Goal: Feedback & Contribution: Contribute content

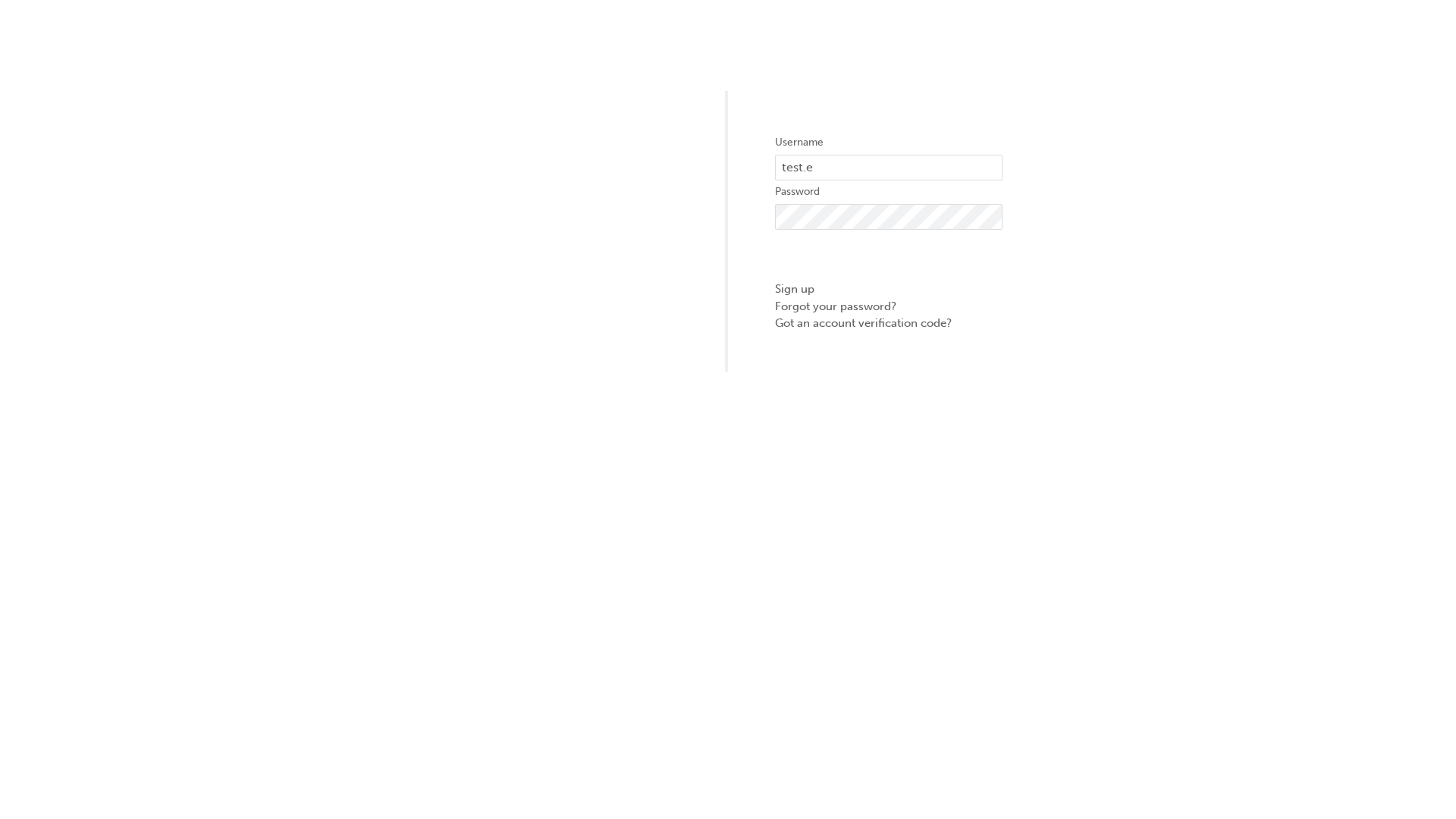
type input "test.e2e.user31"
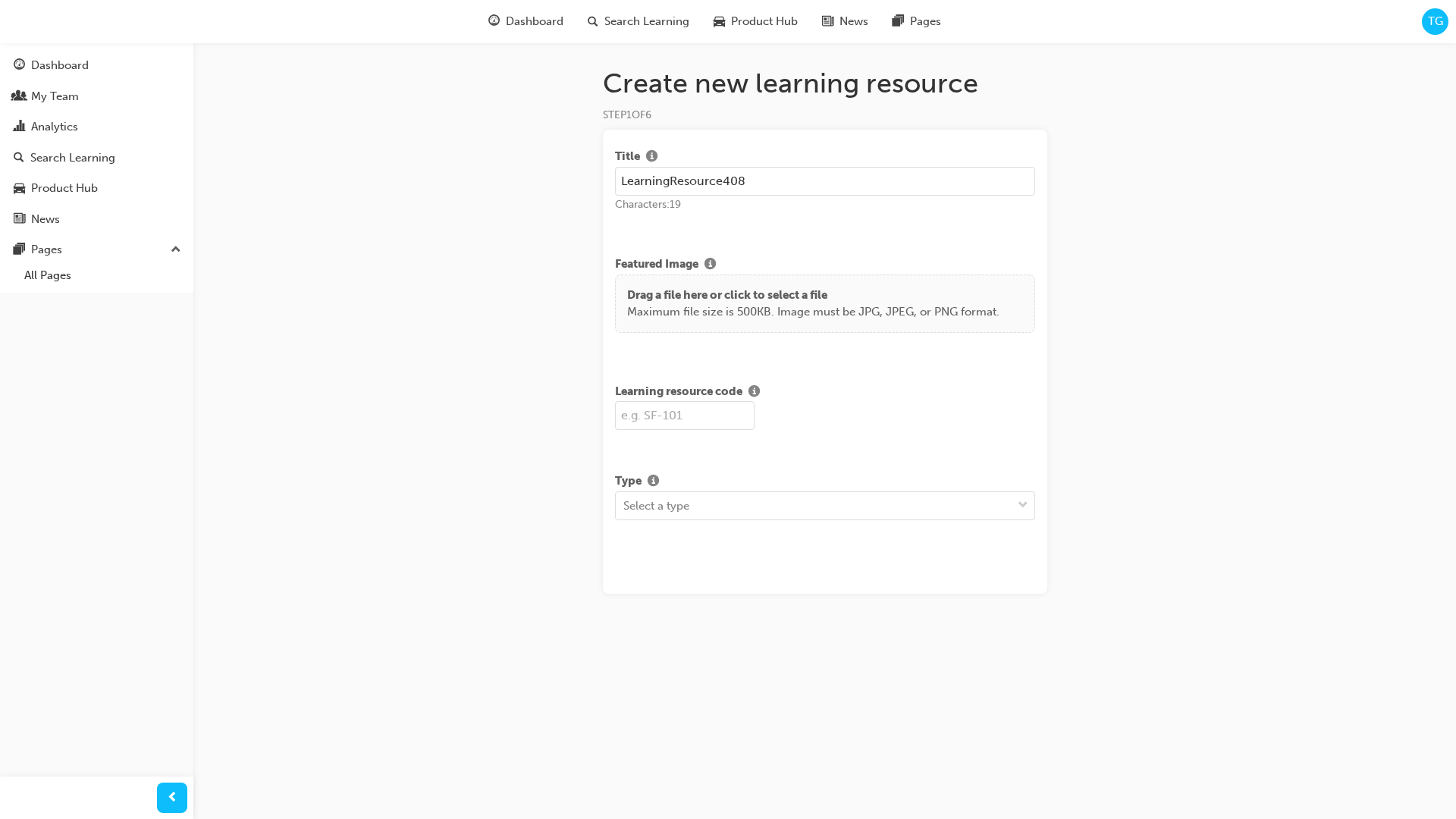
type input "LearningResource408"
type input "LR408"
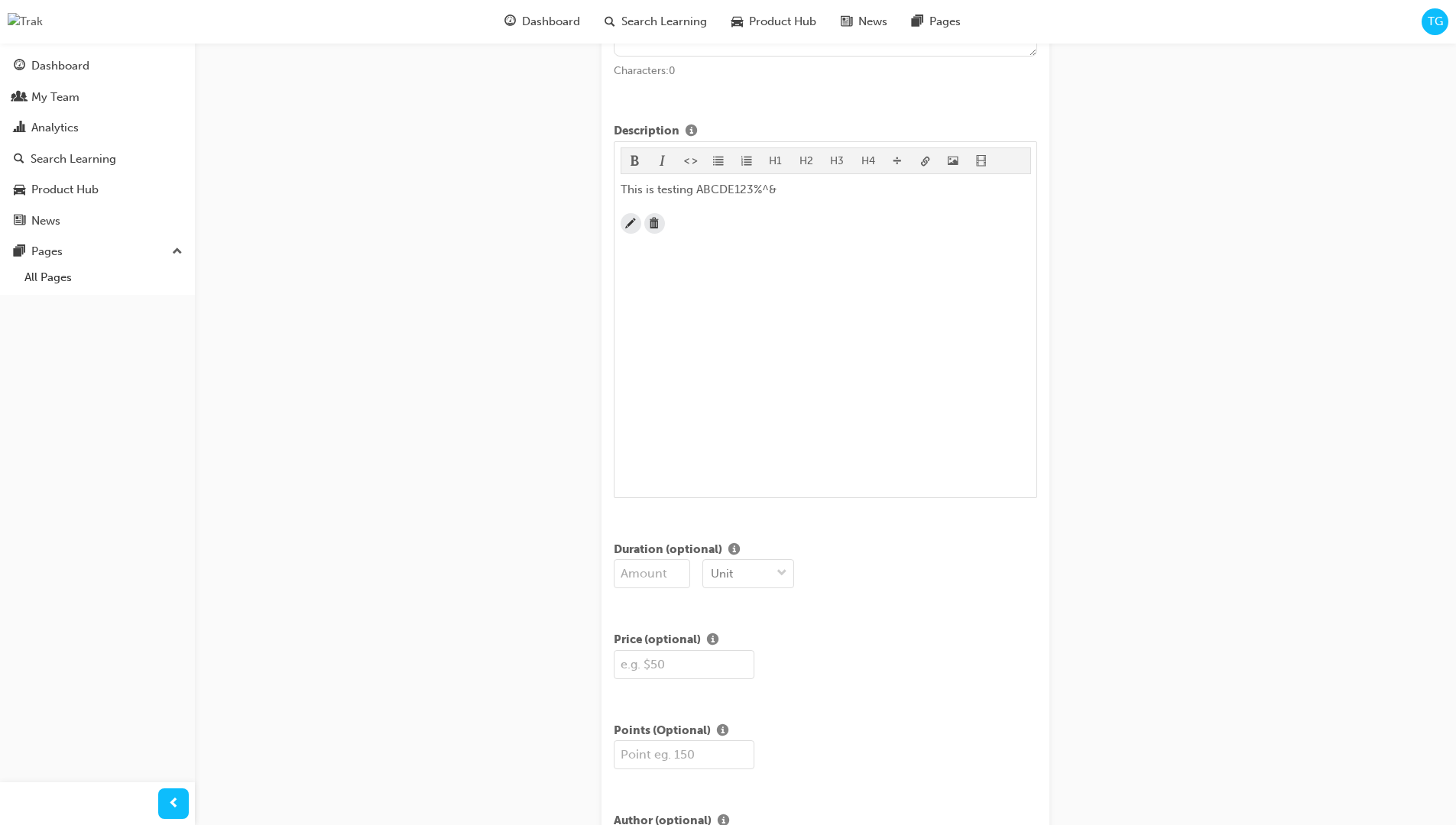
scroll to position [370, 0]
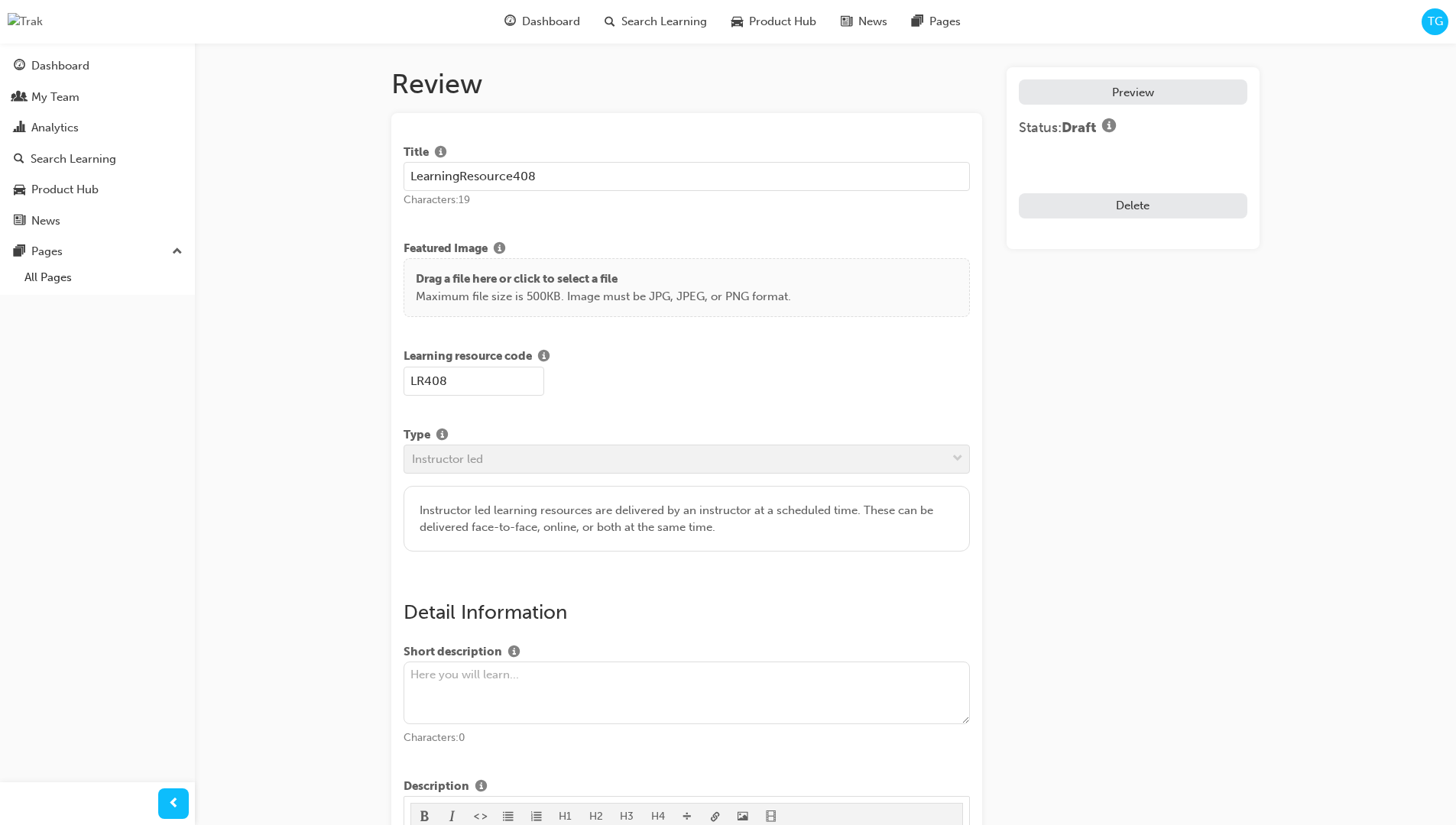
scroll to position [292, 0]
